Goal: Download file/media

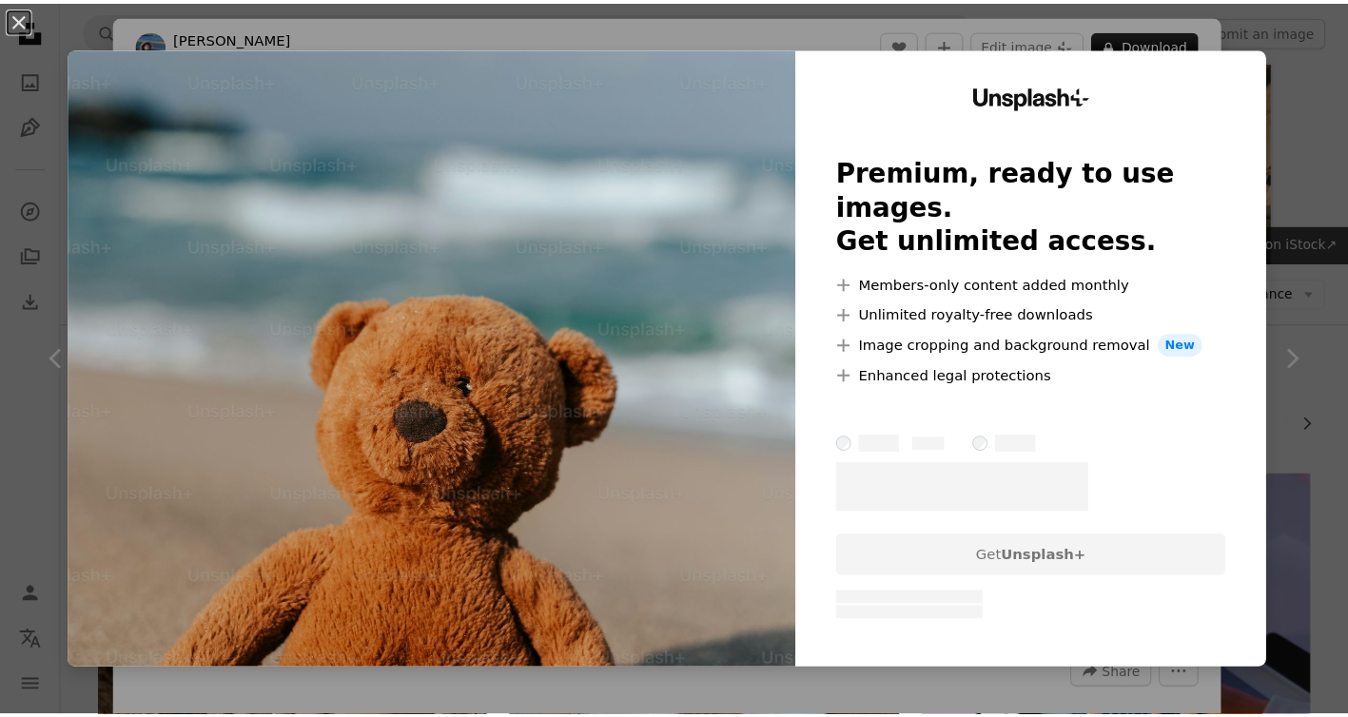
scroll to position [1114, 0]
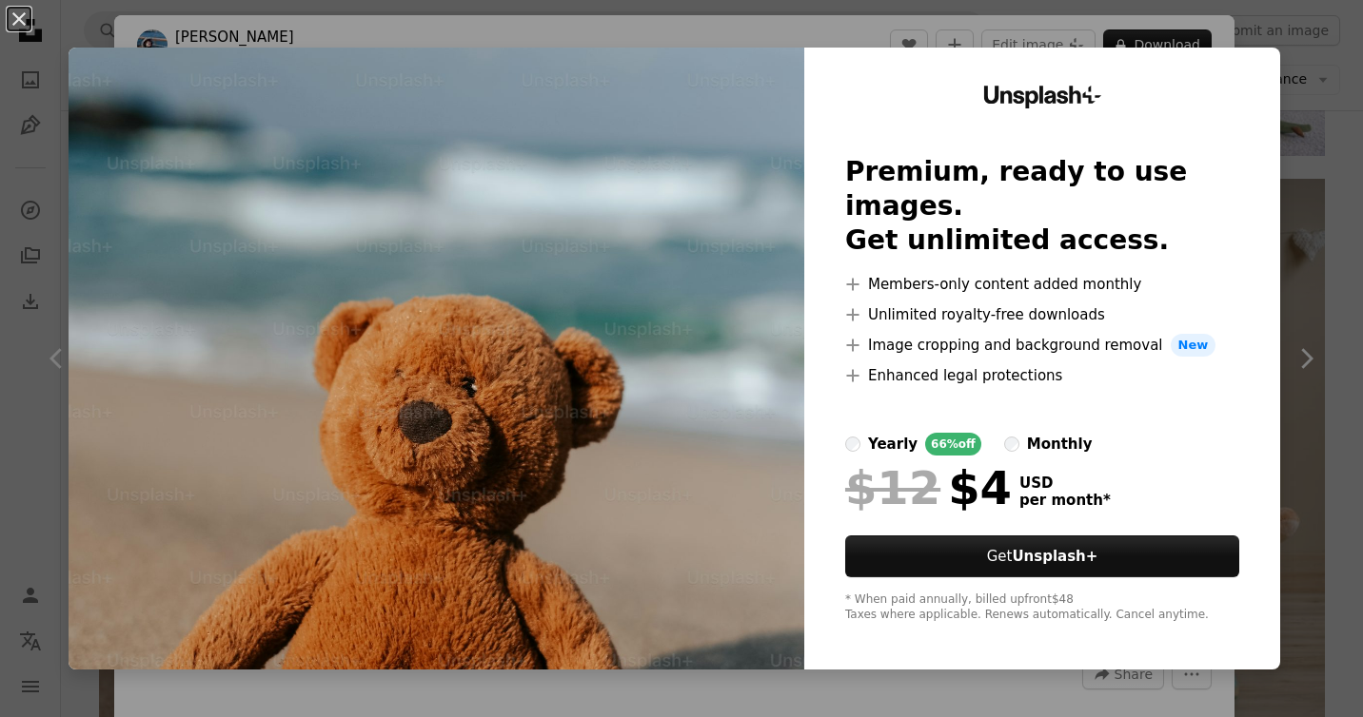
click at [857, 24] on div "An X shape Unsplash+ Premium, ready to use images. Get unlimited access. A plus…" at bounding box center [681, 358] width 1363 height 717
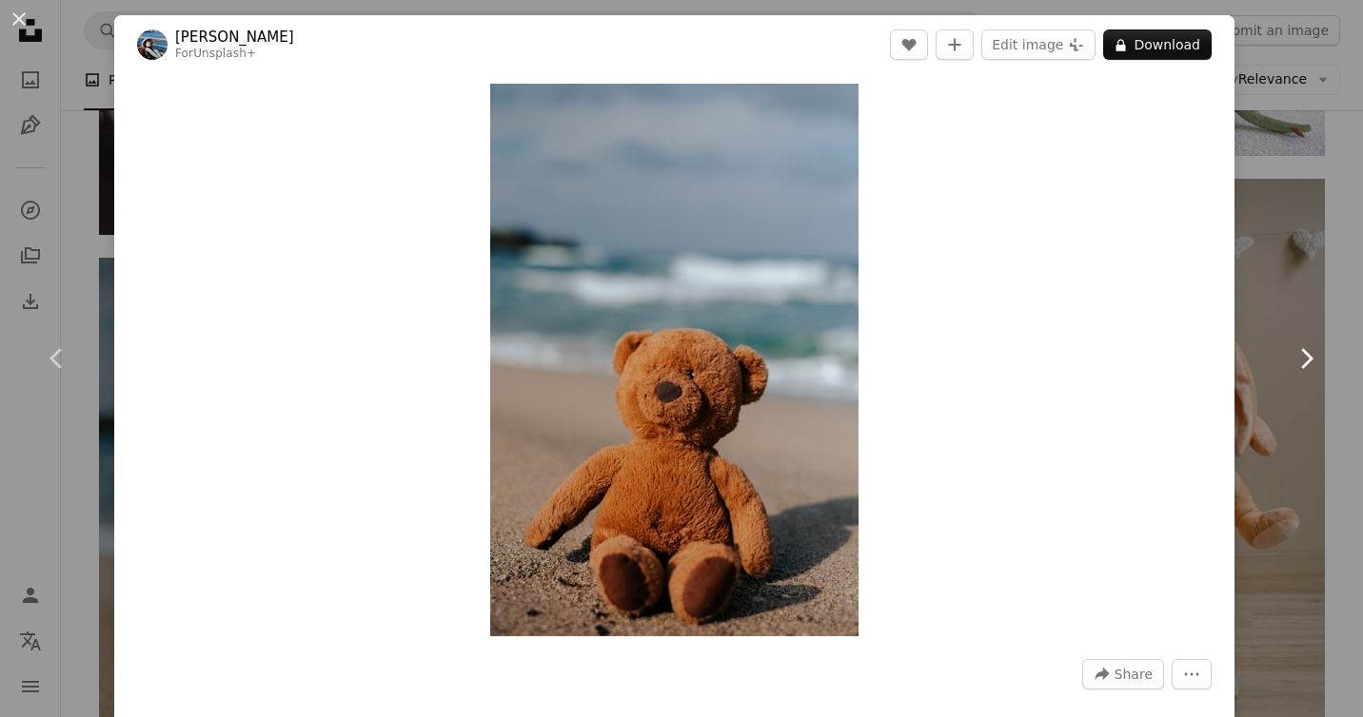
drag, startPoint x: 1209, startPoint y: 413, endPoint x: 1236, endPoint y: 414, distance: 26.7
click at [1210, 412] on div "Zoom in" at bounding box center [674, 360] width 1120 height 572
click at [1256, 412] on link "Chevron right" at bounding box center [1305, 358] width 114 height 183
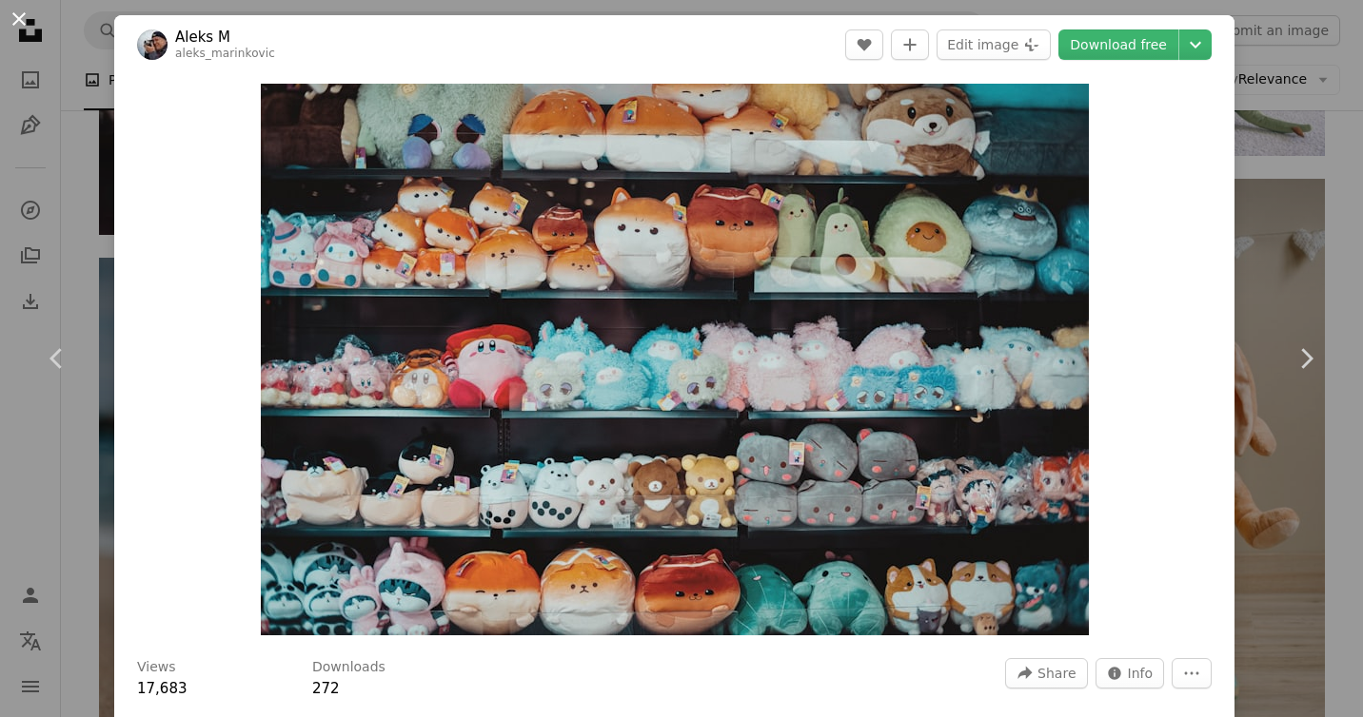
click at [20, 17] on button "An X shape" at bounding box center [19, 19] width 23 height 23
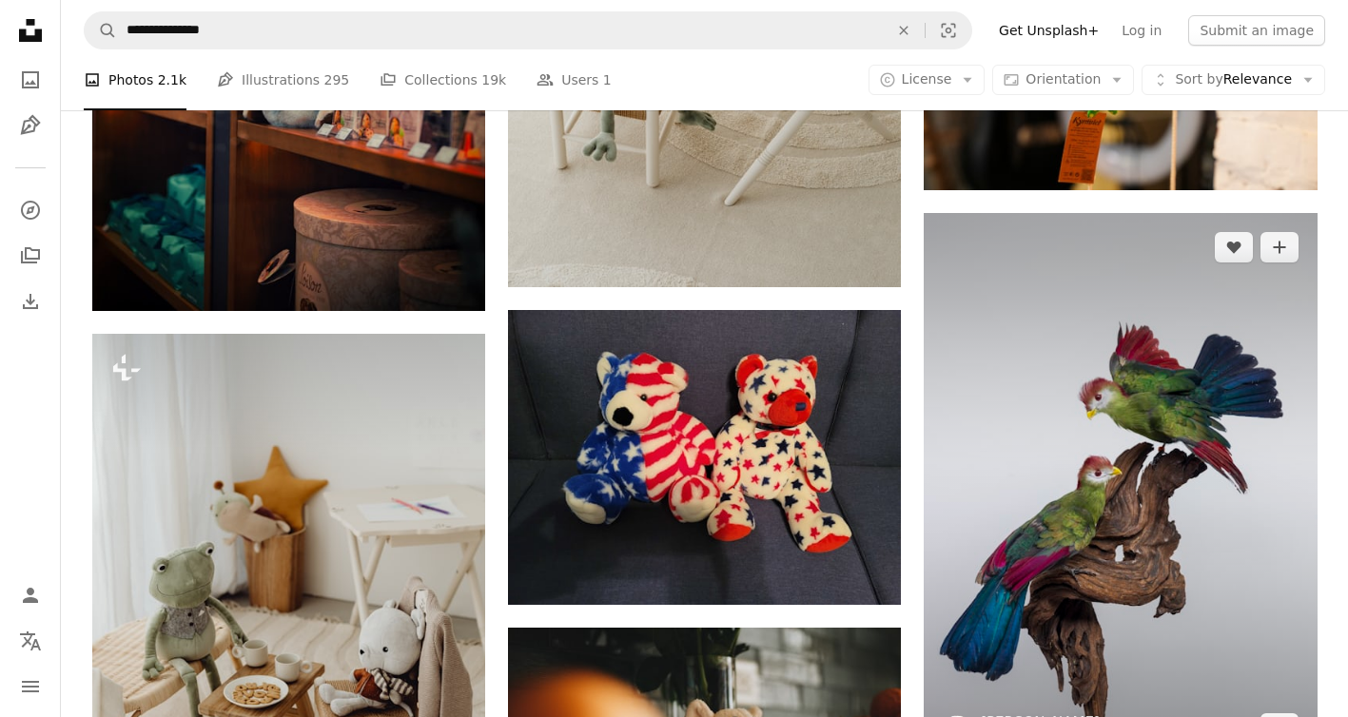
scroll to position [1894, 0]
